Goal: Information Seeking & Learning: Learn about a topic

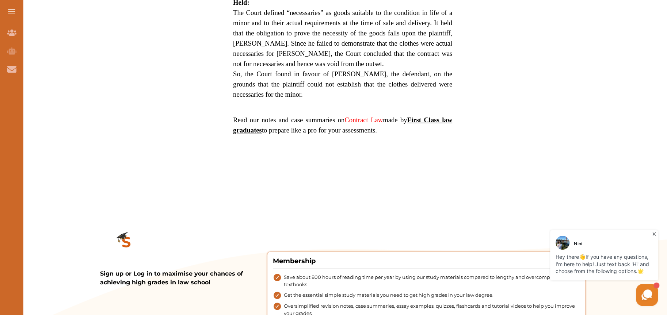
scroll to position [417, 0]
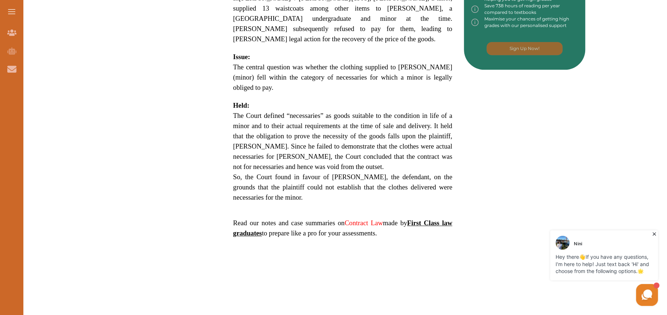
click at [655, 232] on icon at bounding box center [654, 233] width 7 height 7
click at [431, 174] on p "So, the Court found in favour of Inman, the defendant, on the grounds that the …" at bounding box center [342, 187] width 219 height 31
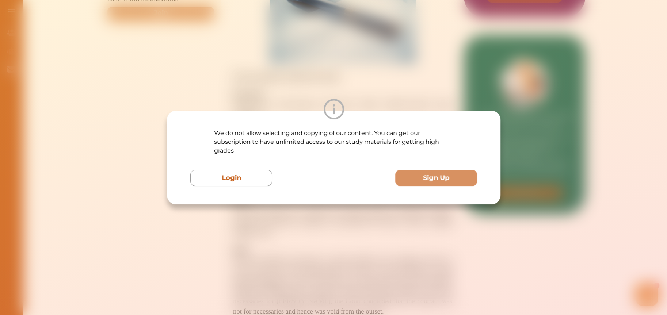
scroll to position [271, 0]
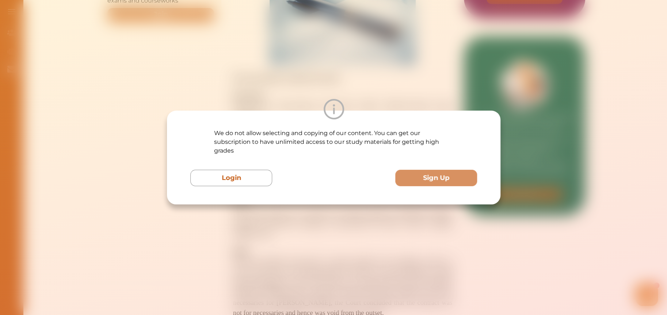
click at [324, 81] on div "We do not allow selecting and copying of our content. You can get our subscript…" at bounding box center [333, 157] width 667 height 315
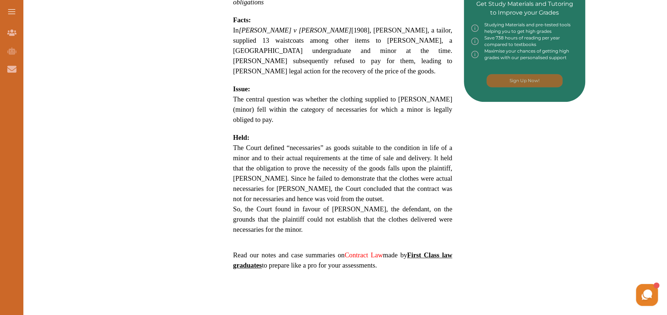
scroll to position [402, 0]
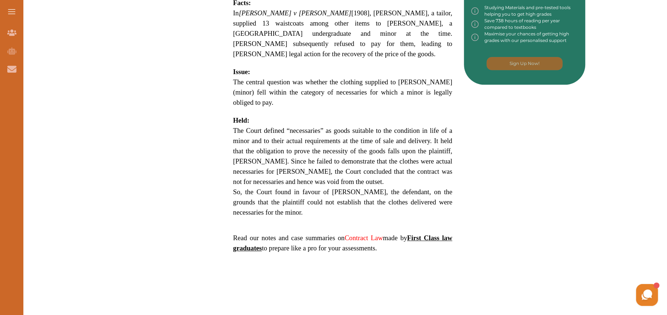
drag, startPoint x: 434, startPoint y: 116, endPoint x: 439, endPoint y: 128, distance: 12.5
click at [439, 128] on span "The Court defined “necessaries” as goods suitable to the condition in life of a…" at bounding box center [342, 156] width 219 height 59
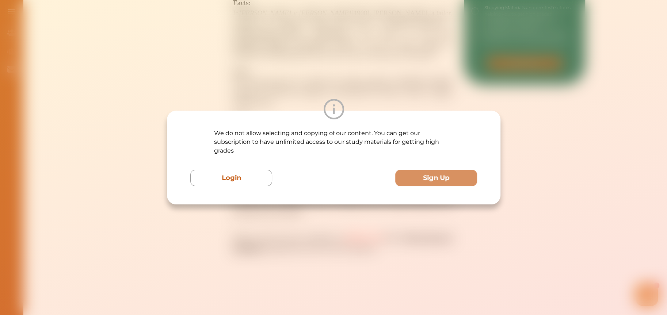
click at [409, 73] on div "We do not allow selecting and copying of our content. You can get our subscript…" at bounding box center [333, 157] width 667 height 315
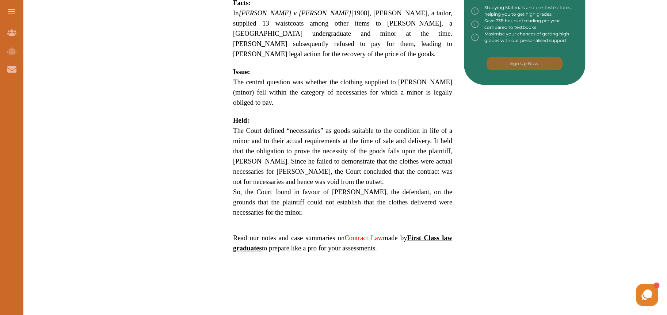
click at [365, 234] on link "Contract Law" at bounding box center [363, 238] width 38 height 8
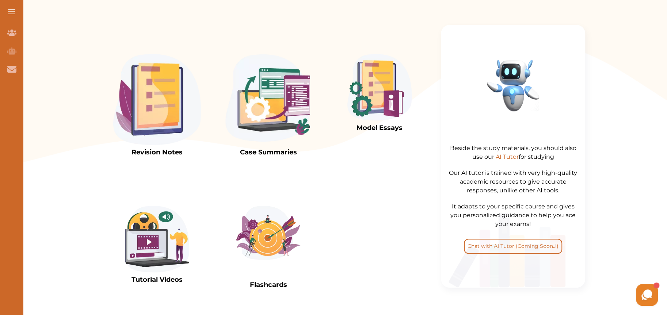
click at [270, 234] on img at bounding box center [268, 233] width 64 height 54
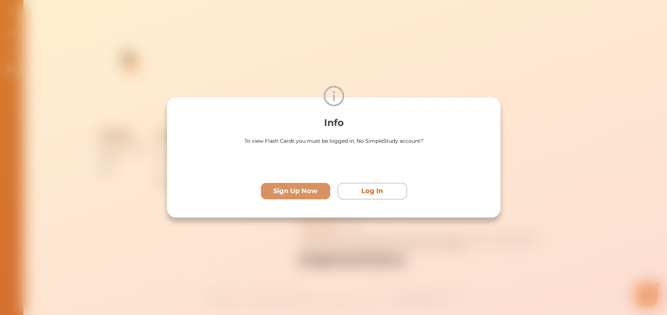
click at [344, 53] on div "Info To view Flash Cards you must be logged in. No SimpleStudy account? Sign Up…" at bounding box center [333, 157] width 667 height 315
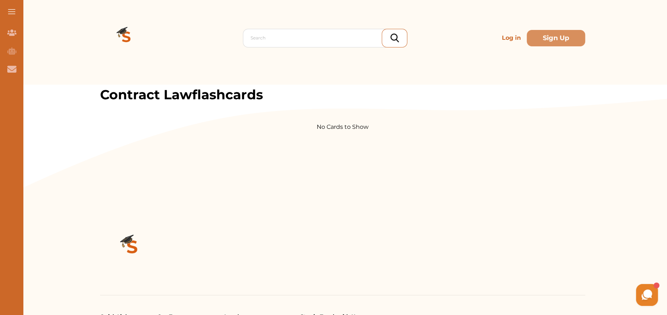
scroll to position [0, 0]
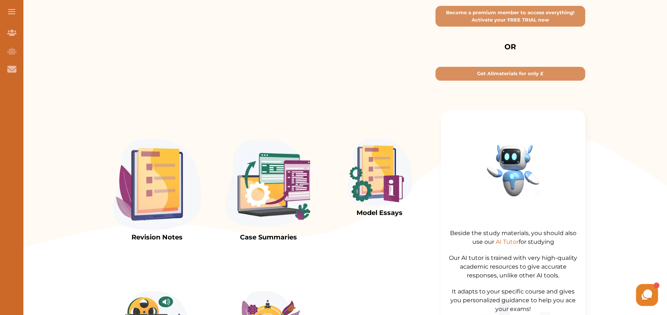
scroll to position [37, 0]
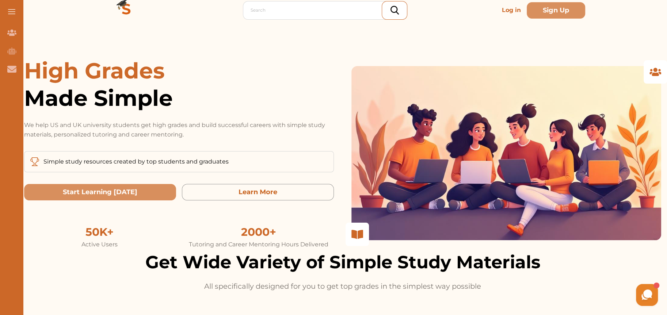
click at [120, 8] on img at bounding box center [126, 10] width 53 height 53
click at [282, 12] on div at bounding box center [327, 10] width 153 height 10
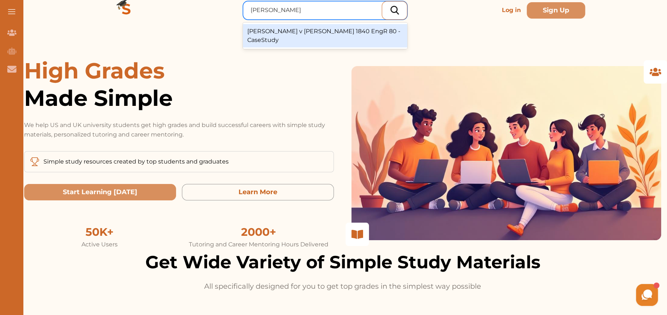
type input "eastwood v kenyo"
click at [310, 30] on div "Eastwood v Kenyon 1840 EngR 80 - CaseStudy" at bounding box center [325, 35] width 164 height 23
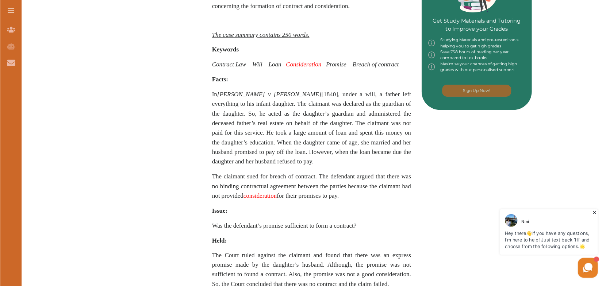
scroll to position [365, 0]
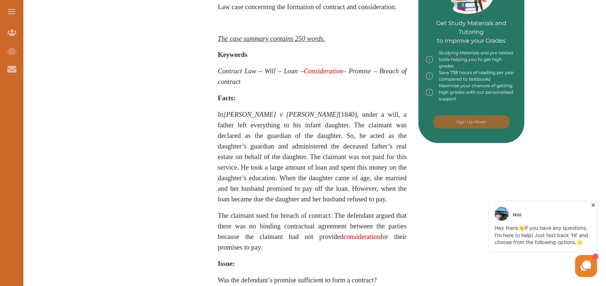
drag, startPoint x: 588, startPoint y: 3, endPoint x: 366, endPoint y: 114, distance: 248.8
click at [366, 114] on span "In [PERSON_NAME] v [PERSON_NAME] [1840] , under a will, a father left everythin…" at bounding box center [312, 157] width 189 height 92
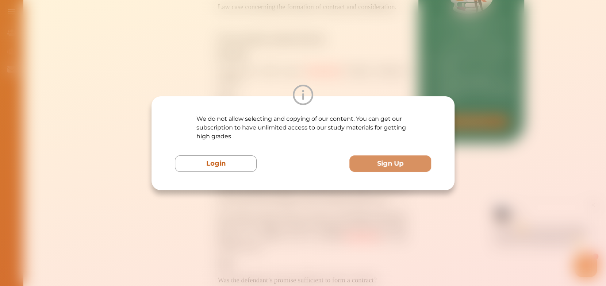
click at [327, 53] on div "We do not allow selecting and copying of our content. You can get our subscript…" at bounding box center [303, 143] width 606 height 286
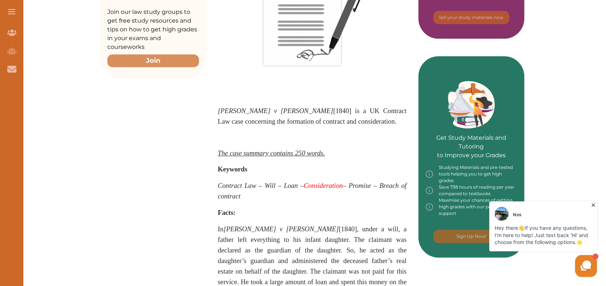
scroll to position [133, 0]
